Goal: Check status: Check status

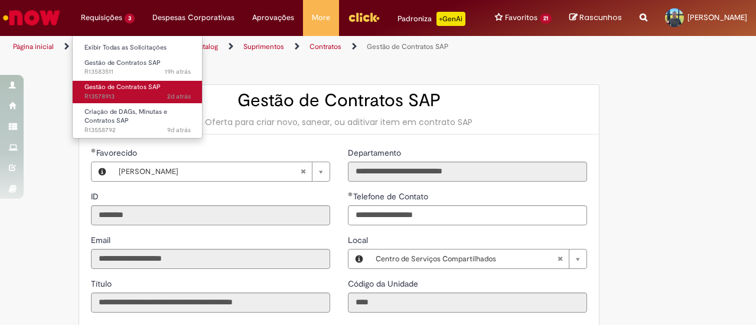
click at [130, 89] on span "Gestão de Contratos SAP" at bounding box center [122, 87] width 76 height 9
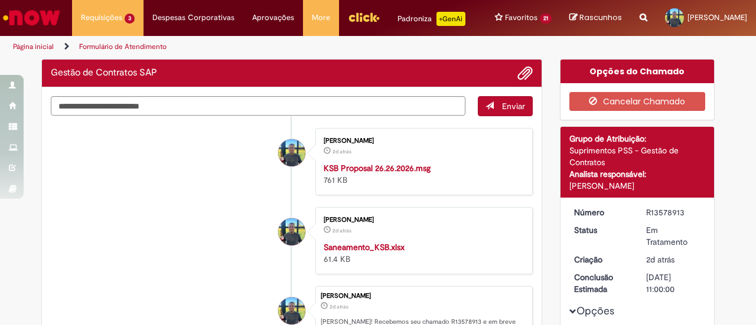
click at [223, 202] on ul "[PERSON_NAME] 2d atrás 2 dias atrás KSB Proposal 26.26.2026.msg 761 KB [PERSON_…" at bounding box center [292, 253] width 482 height 274
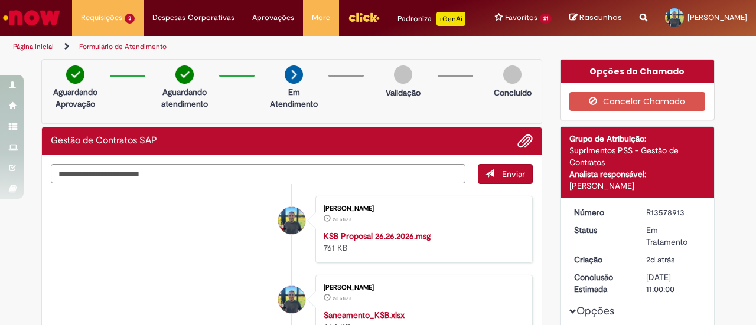
click at [670, 211] on div "R13578913" at bounding box center [673, 213] width 55 height 12
copy div "R13578913"
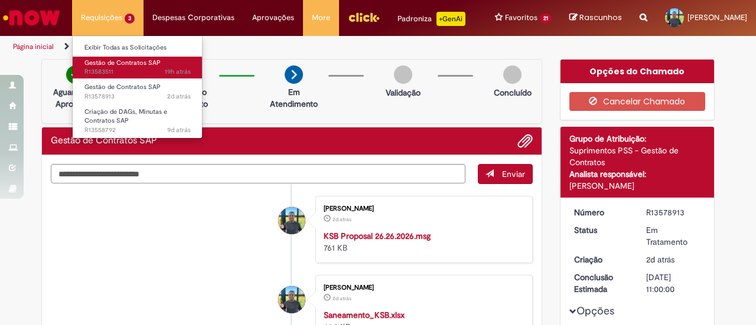
click at [118, 70] on span "19h atrás 19 horas atrás R13583511" at bounding box center [137, 71] width 106 height 9
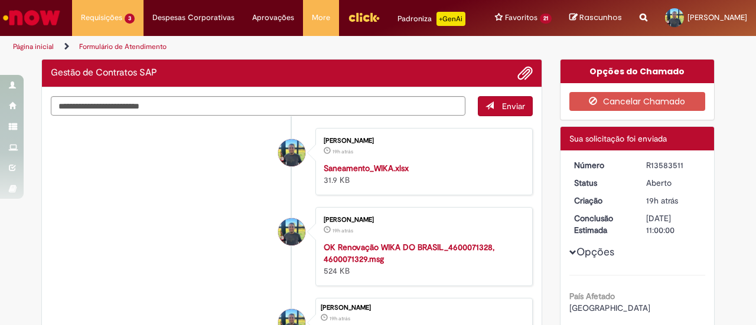
click at [651, 220] on div "[DATE] 11:00:00" at bounding box center [673, 225] width 55 height 24
click at [670, 165] on div "R13583511" at bounding box center [673, 165] width 55 height 12
copy div "R13583511"
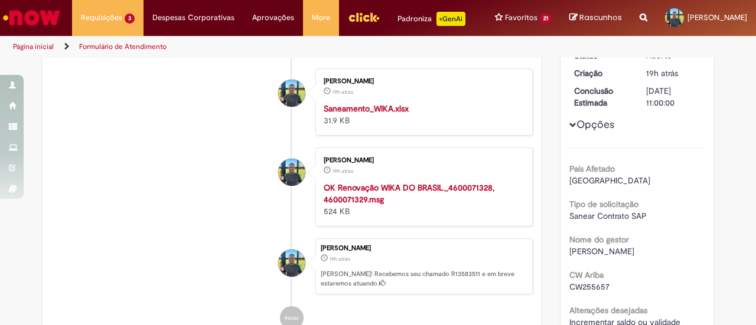
scroll to position [59, 0]
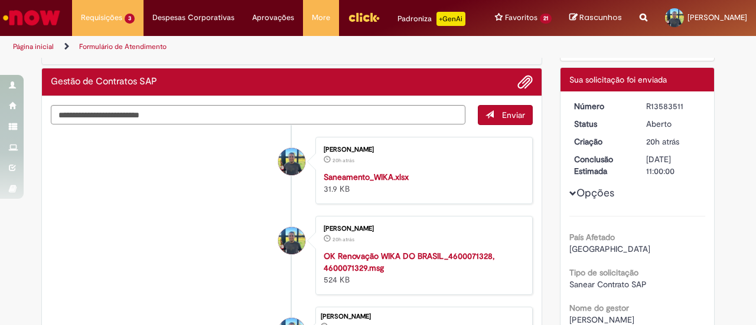
click at [478, 220] on div "[PERSON_NAME] 20h atrás 20 horas atrás OK Renovação WIKA DO BRASIL_4600071328, …" at bounding box center [424, 256] width 210 height 72
